Goal: Transaction & Acquisition: Purchase product/service

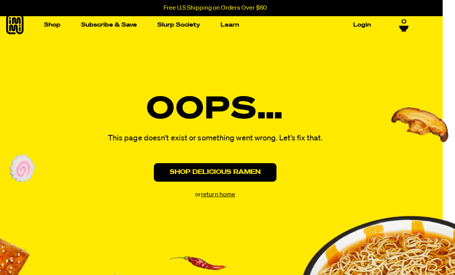
scroll to position [5, 12]
click at [175, 171] on link "Shop Delicious Ramen" at bounding box center [215, 172] width 123 height 19
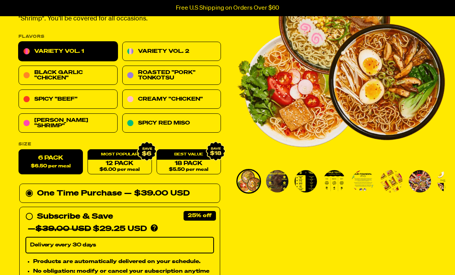
scroll to position [92, 0]
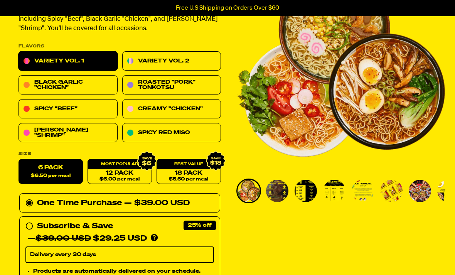
click at [181, 64] on link "Variety Vol. 2" at bounding box center [171, 61] width 99 height 19
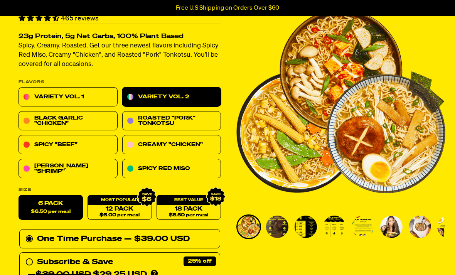
scroll to position [56, 0]
click at [87, 96] on link "Variety Vol. 1" at bounding box center [68, 97] width 99 height 19
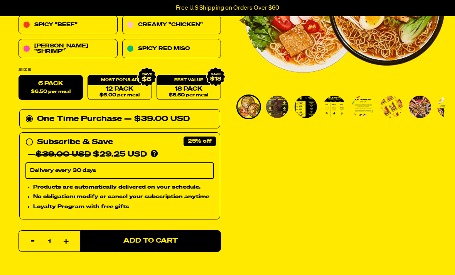
scroll to position [176, 0]
click at [125, 93] on span "$6.00 per meal" at bounding box center [120, 95] width 40 height 5
radio input "false"
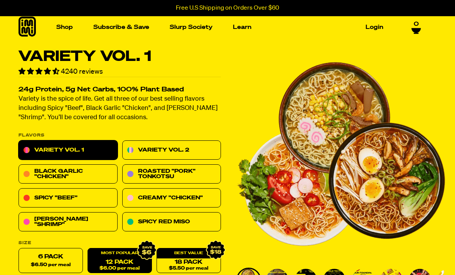
scroll to position [4, 0]
